Goal: Information Seeking & Learning: Learn about a topic

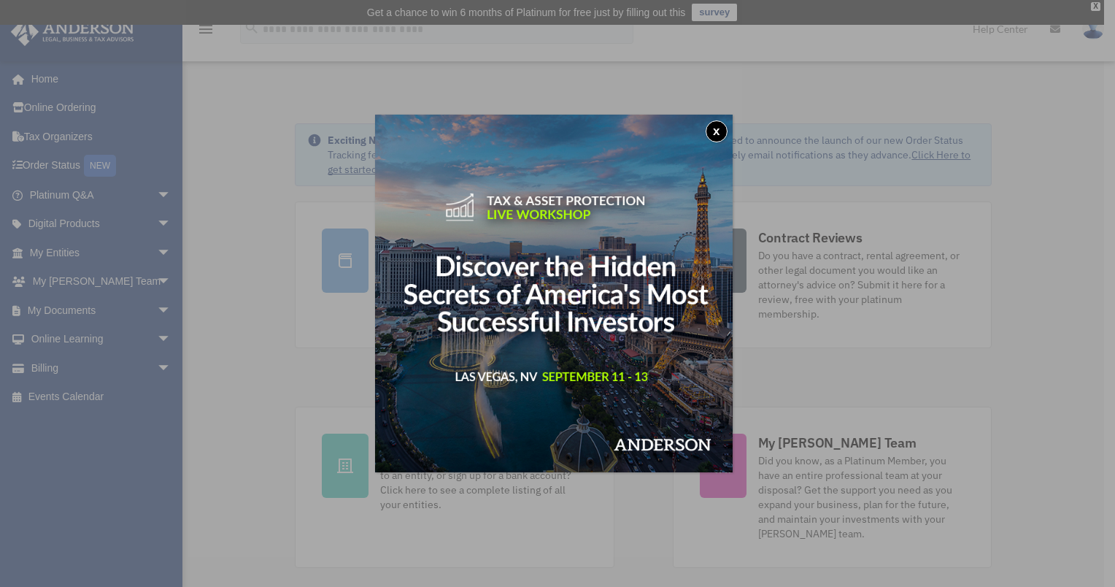
drag, startPoint x: 718, startPoint y: 128, endPoint x: 704, endPoint y: 128, distance: 13.9
click at [717, 128] on button "x" at bounding box center [717, 131] width 22 height 22
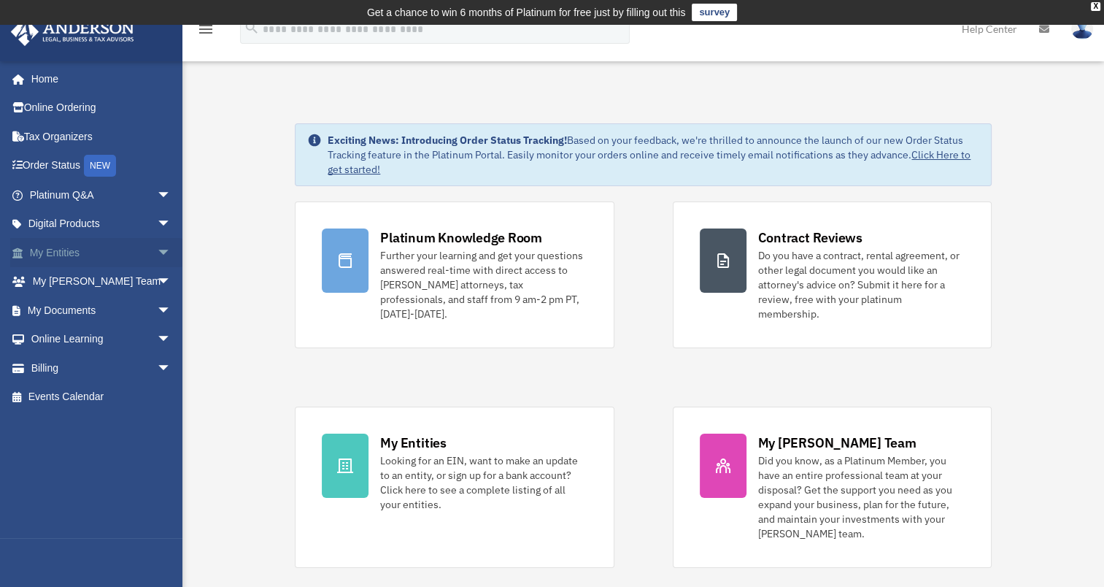
click at [50, 253] on link "My Entities arrow_drop_down" at bounding box center [101, 252] width 183 height 29
click at [157, 251] on span "arrow_drop_down" at bounding box center [171, 253] width 29 height 30
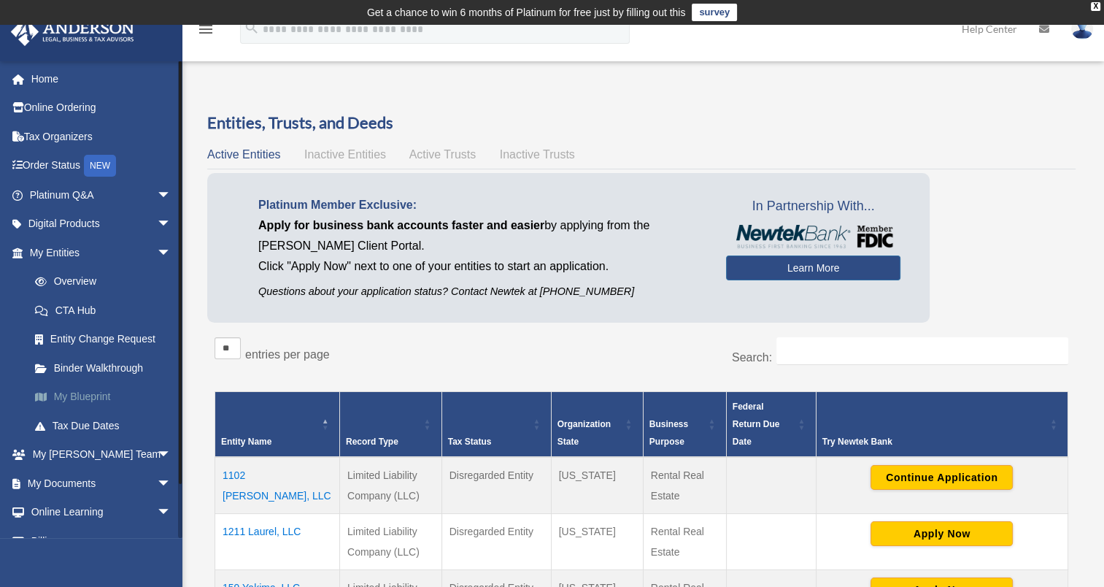
click at [84, 391] on link "My Blueprint" at bounding box center [106, 396] width 173 height 29
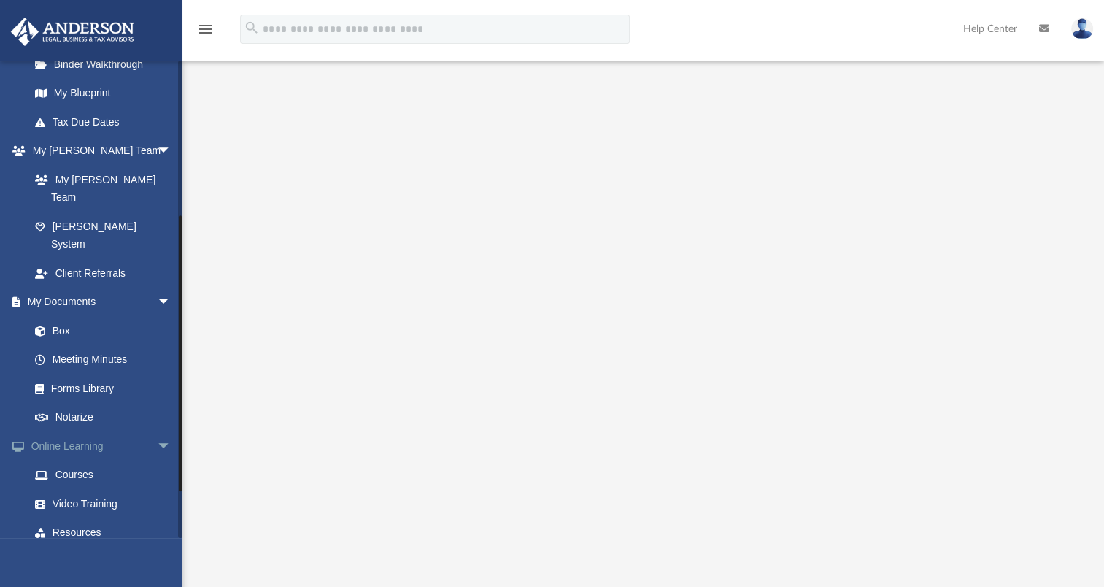
scroll to position [337, 0]
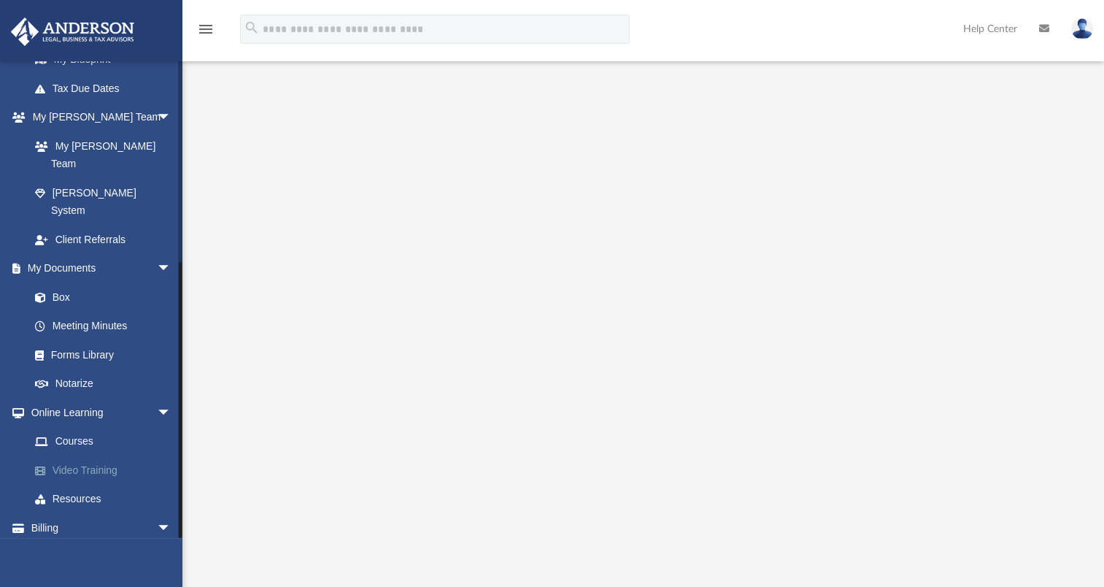
click at [70, 455] on link "Video Training" at bounding box center [106, 469] width 173 height 29
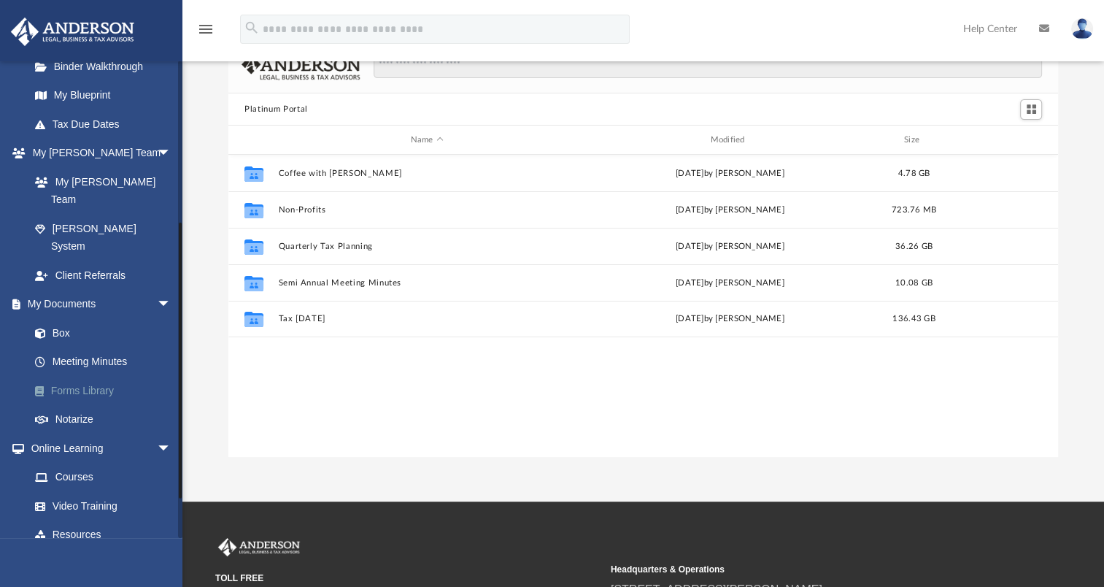
scroll to position [337, 0]
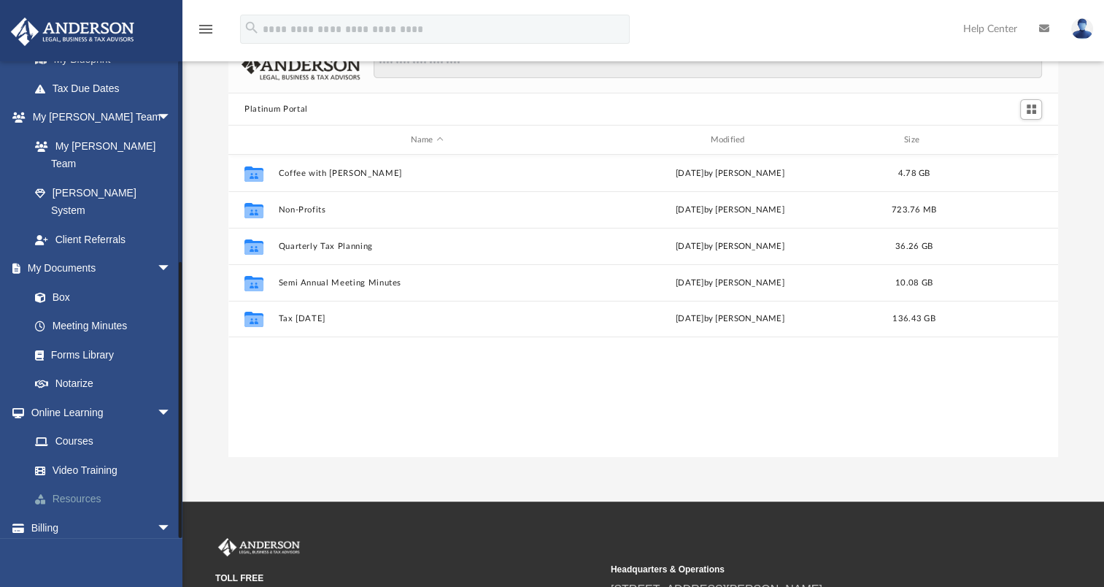
click at [66, 485] on link "Resources" at bounding box center [106, 499] width 173 height 29
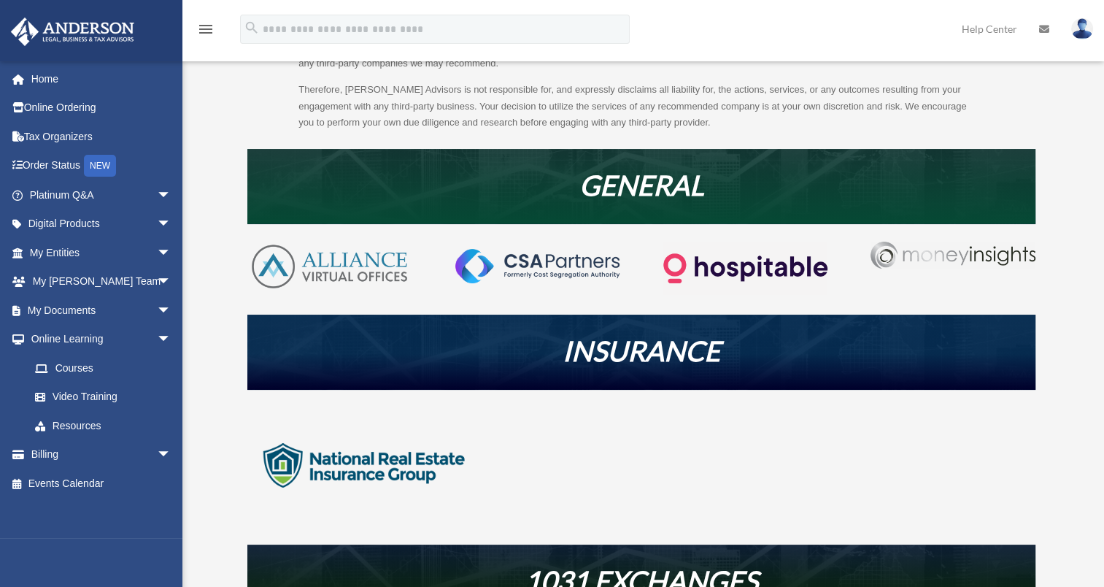
scroll to position [232, 0]
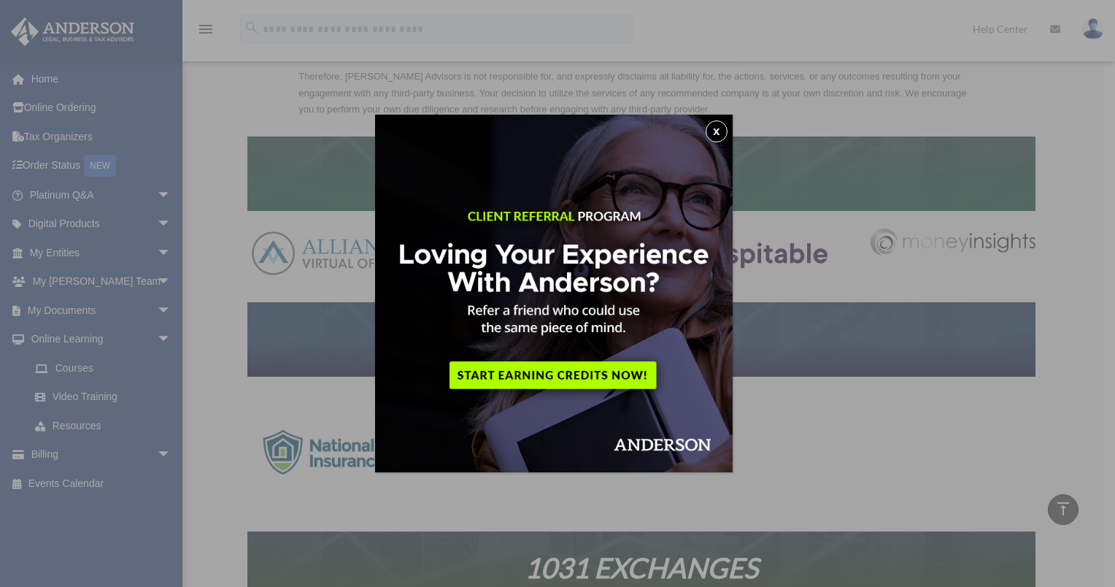
click at [720, 130] on button "x" at bounding box center [717, 131] width 22 height 22
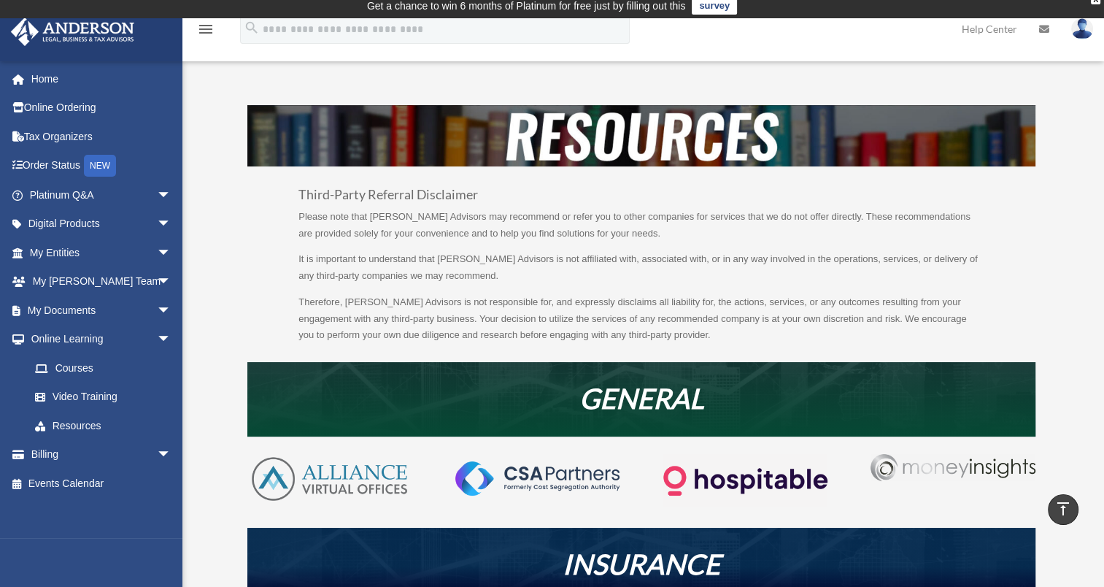
scroll to position [0, 0]
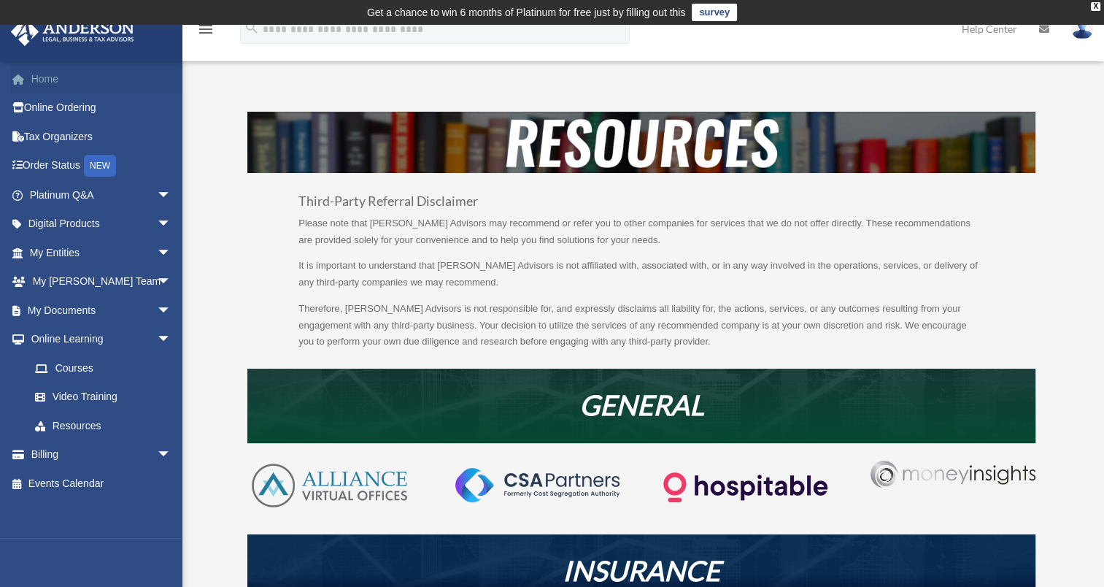
click at [45, 82] on link "Home" at bounding box center [101, 78] width 183 height 29
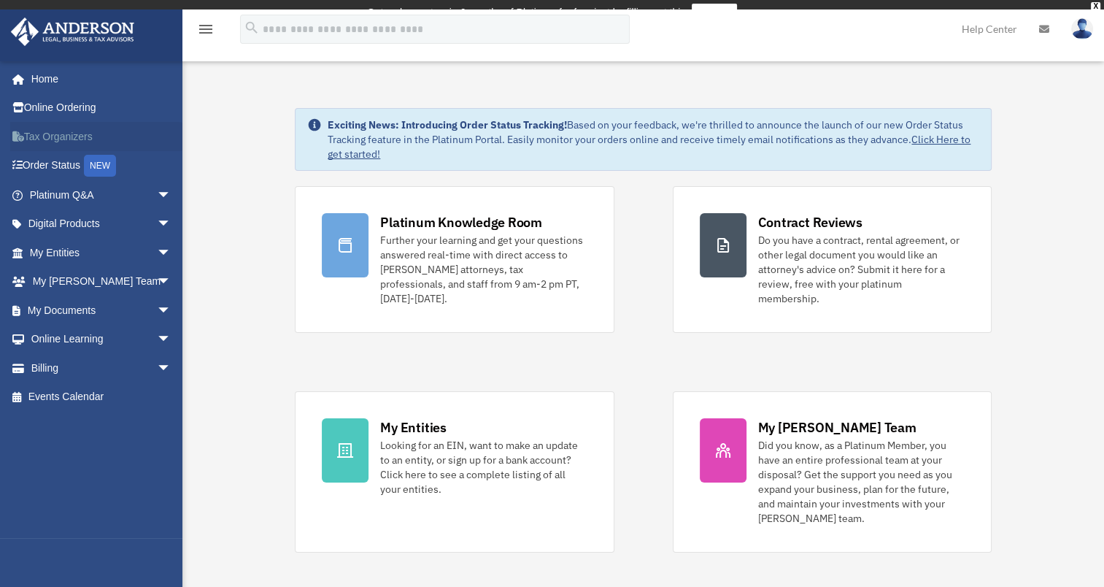
click at [65, 133] on link "Tax Organizers" at bounding box center [101, 136] width 183 height 29
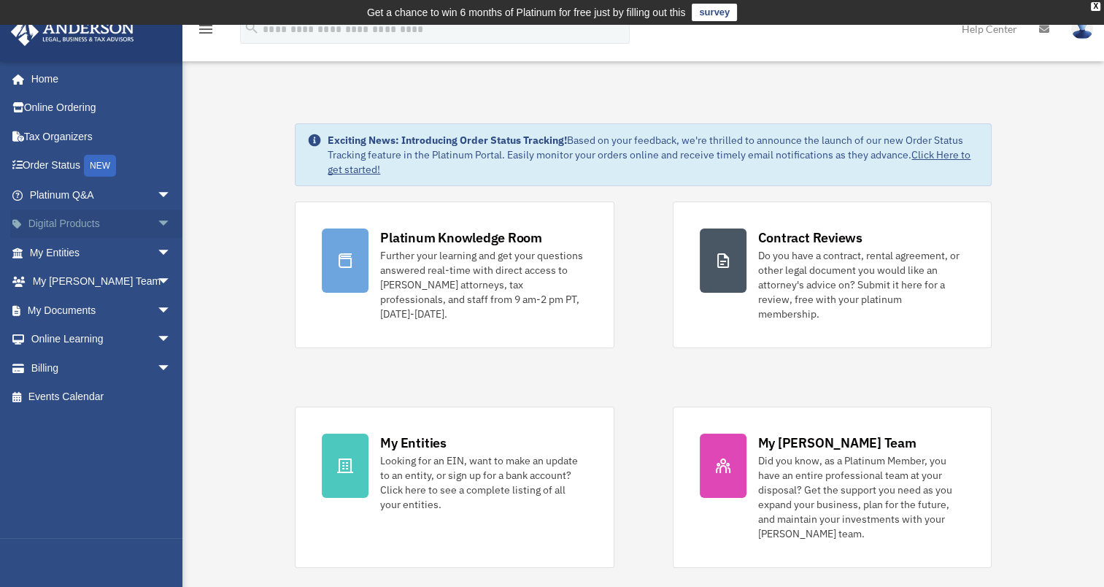
click at [75, 222] on link "Digital Products arrow_drop_down" at bounding box center [101, 223] width 183 height 29
click at [157, 223] on span "arrow_drop_down" at bounding box center [171, 224] width 29 height 30
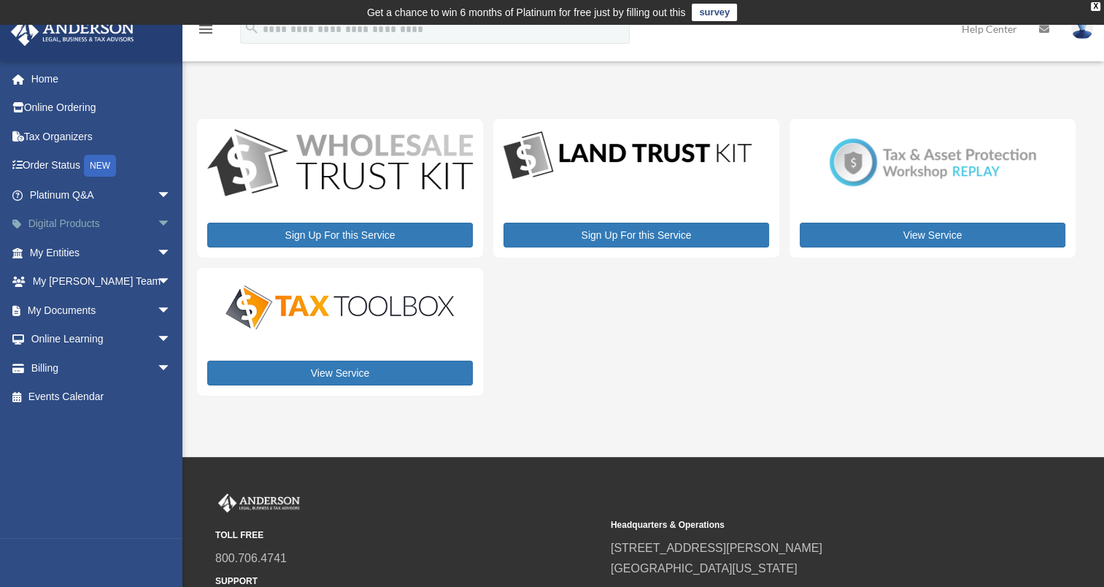
click at [157, 220] on span "arrow_drop_down" at bounding box center [171, 224] width 29 height 30
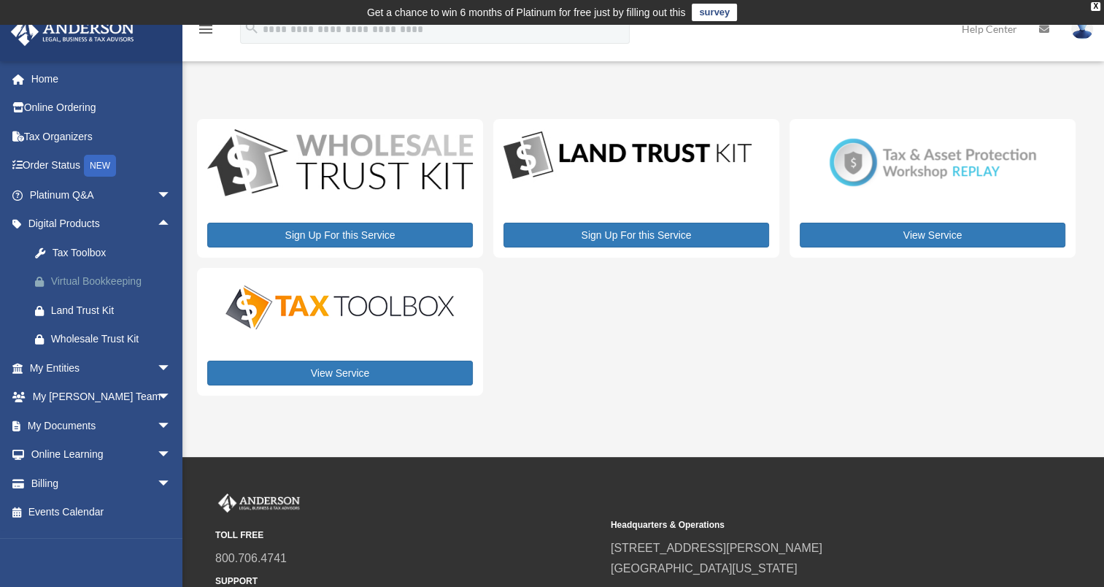
click at [76, 282] on div "Virtual Bookkeeping" at bounding box center [113, 281] width 124 height 18
click at [72, 248] on div "Tax Toolbox" at bounding box center [113, 253] width 124 height 18
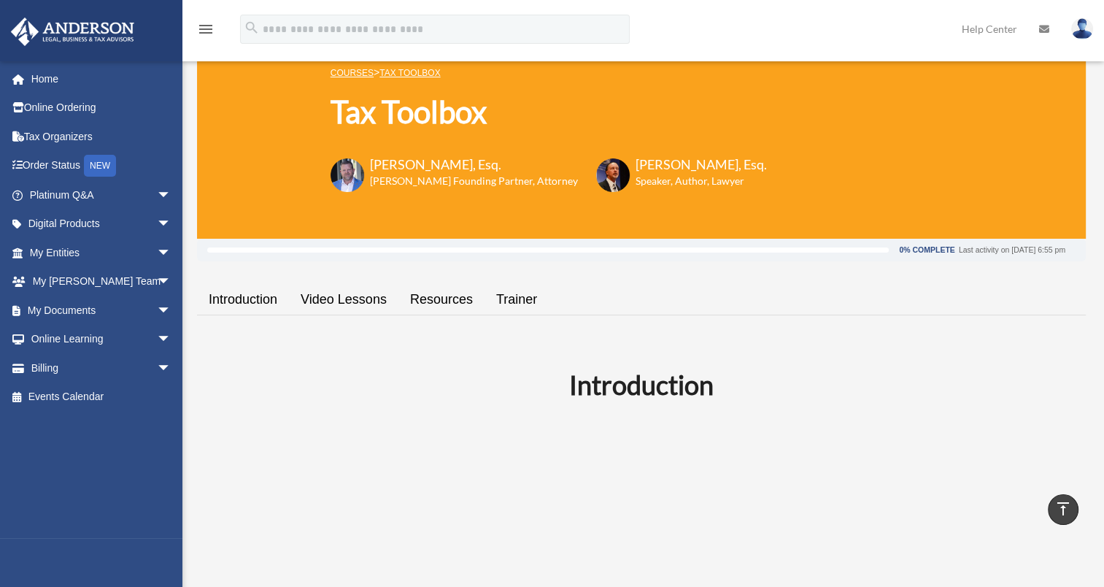
scroll to position [73, 0]
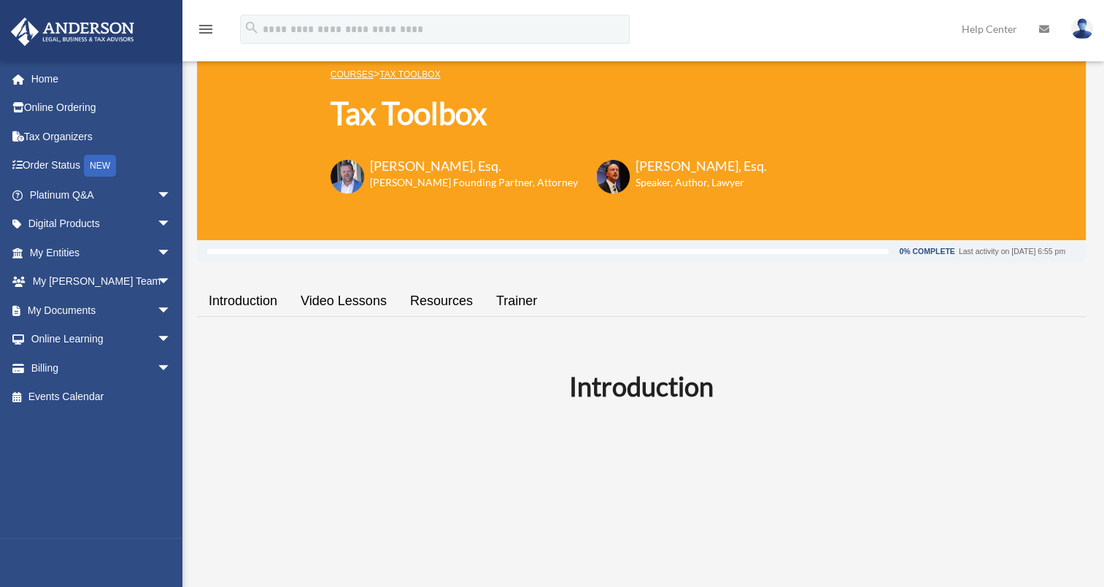
click at [339, 300] on link "Video Lessons" at bounding box center [343, 301] width 109 height 42
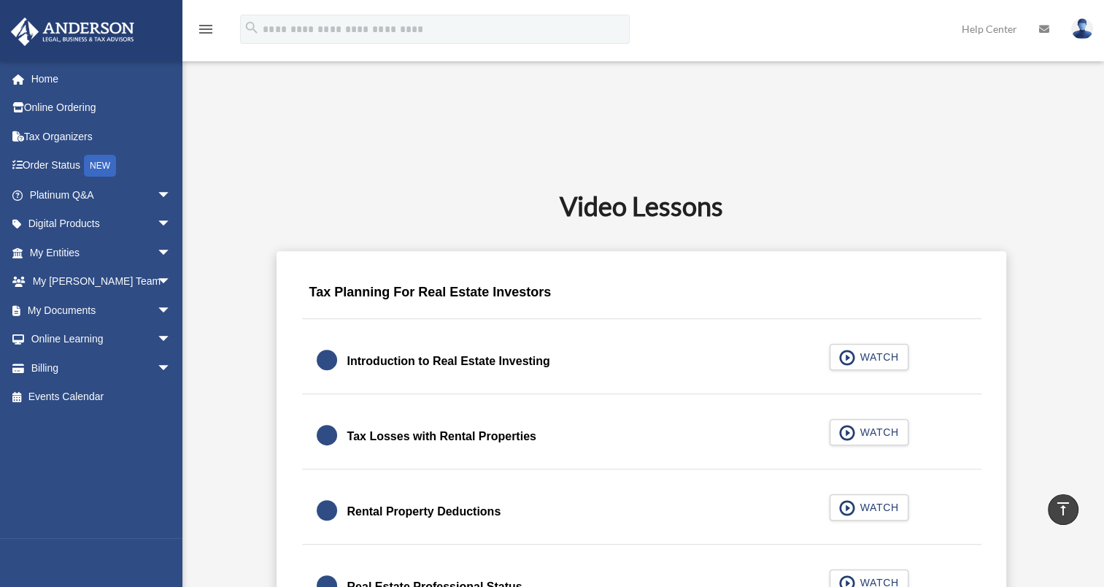
scroll to position [710, 0]
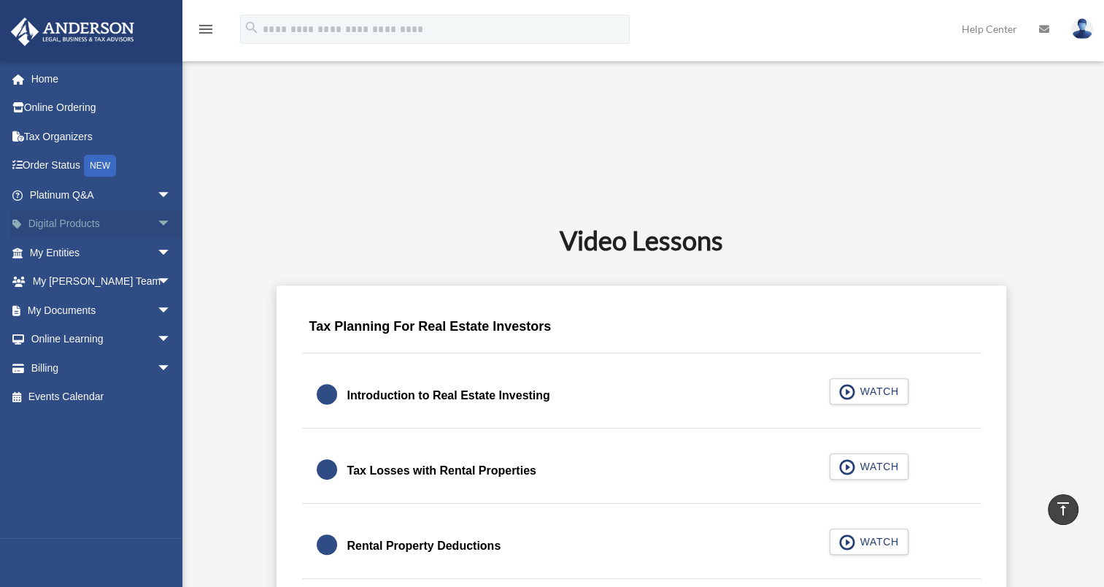
click at [63, 222] on link "Digital Products arrow_drop_down" at bounding box center [101, 223] width 183 height 29
click at [157, 223] on span "arrow_drop_down" at bounding box center [171, 224] width 29 height 30
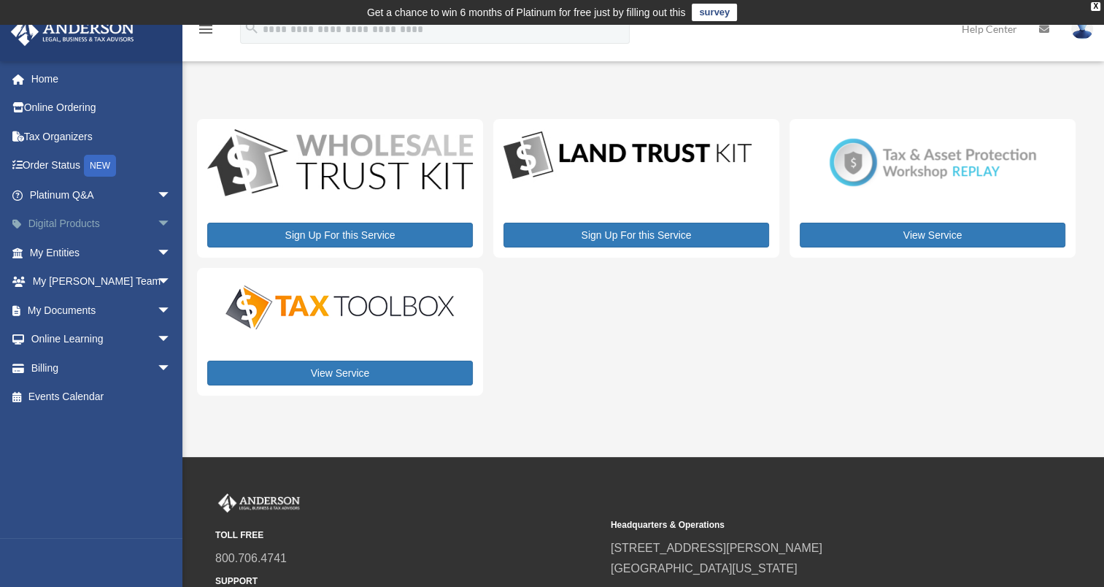
click at [157, 221] on span "arrow_drop_down" at bounding box center [171, 224] width 29 height 30
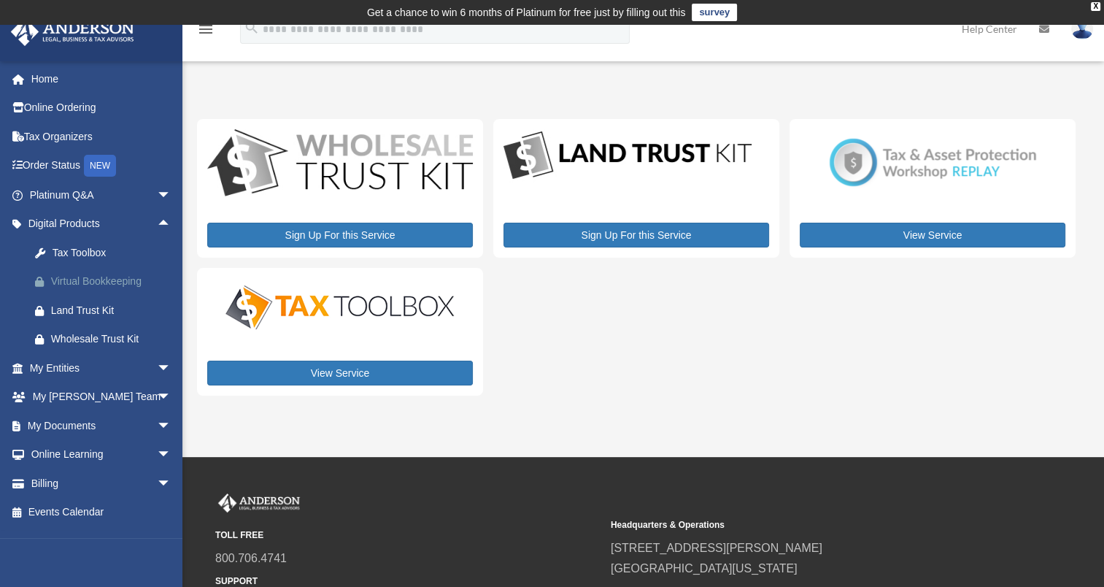
click at [97, 284] on div "Virtual Bookkeeping" at bounding box center [113, 281] width 124 height 18
